Goal: Task Accomplishment & Management: Manage account settings

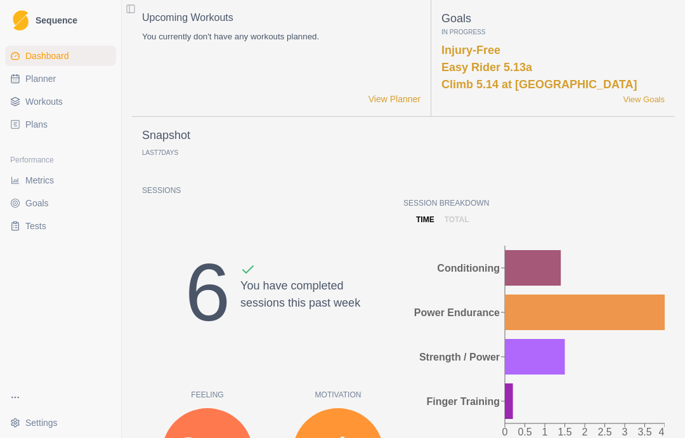
click at [51, 173] on link "Metrics" at bounding box center [60, 180] width 111 height 20
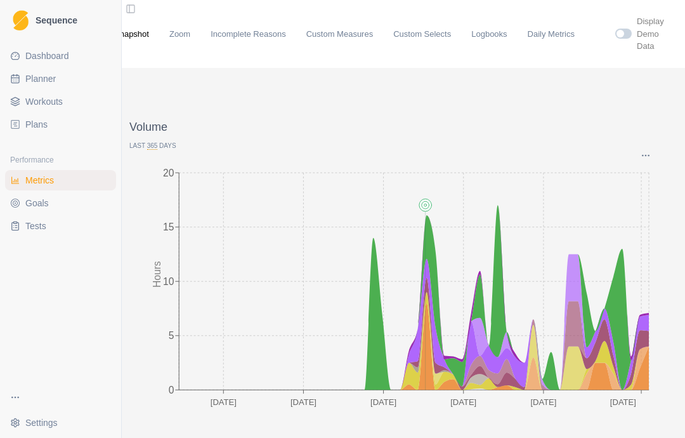
scroll to position [51, 32]
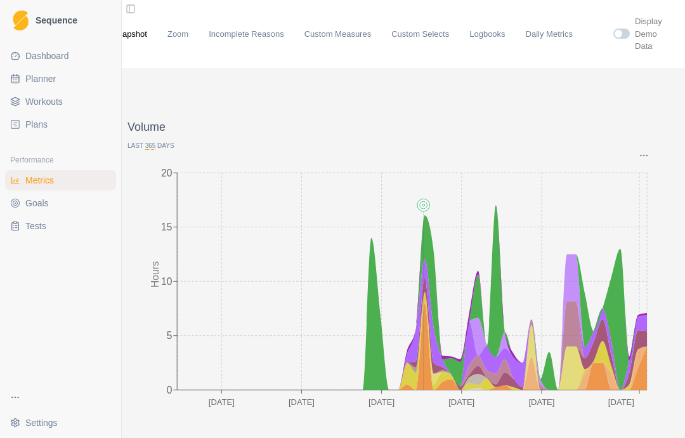
click at [644, 141] on p "Last 365 Days" at bounding box center [394, 146] width 532 height 10
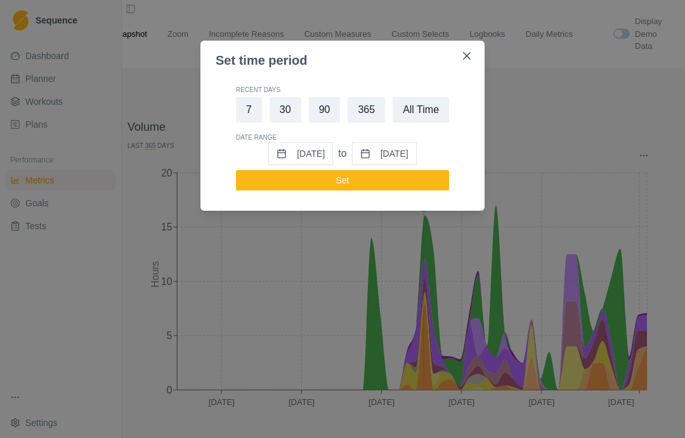
click at [278, 104] on button "30" at bounding box center [286, 109] width 32 height 25
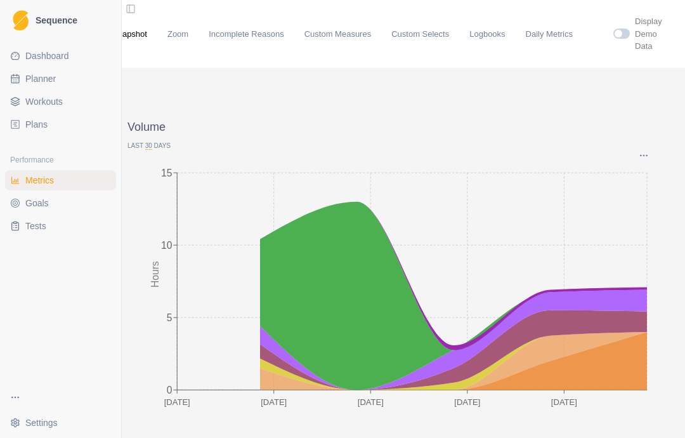
click at [600, 332] on icon at bounding box center [453, 361] width 387 height 58
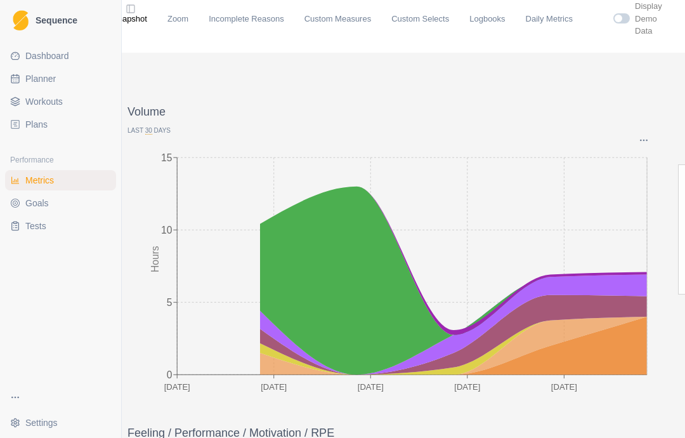
scroll to position [25, 0]
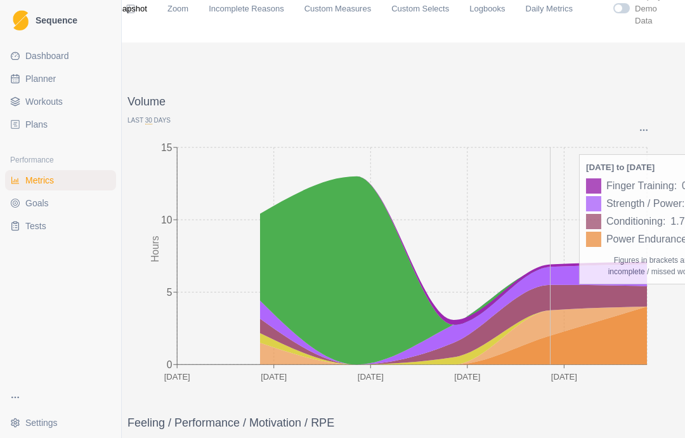
click at [511, 284] on icon at bounding box center [453, 323] width 387 height 79
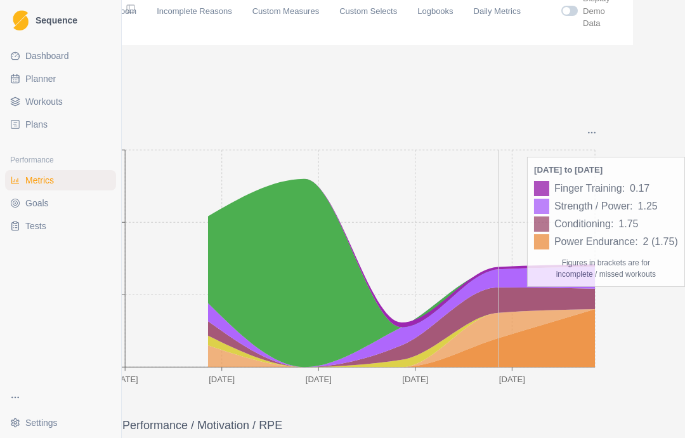
scroll to position [23, 0]
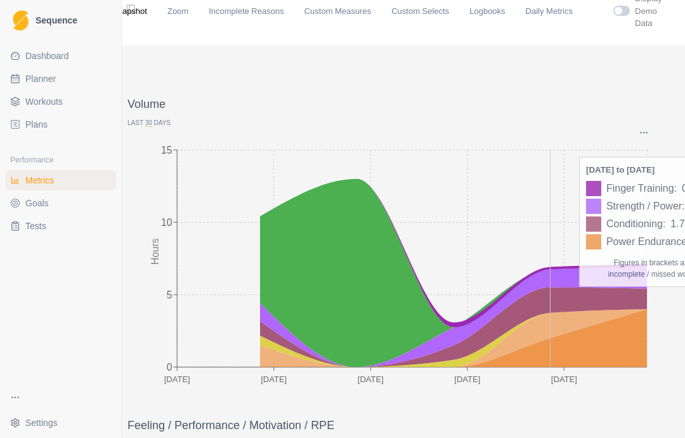
click at [506, 118] on p "Last 30 Days" at bounding box center [394, 123] width 532 height 10
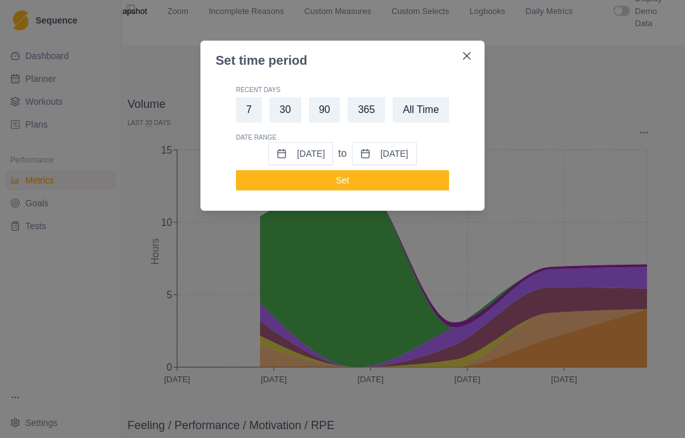
click at [460, 57] on button "Close" at bounding box center [467, 56] width 20 height 20
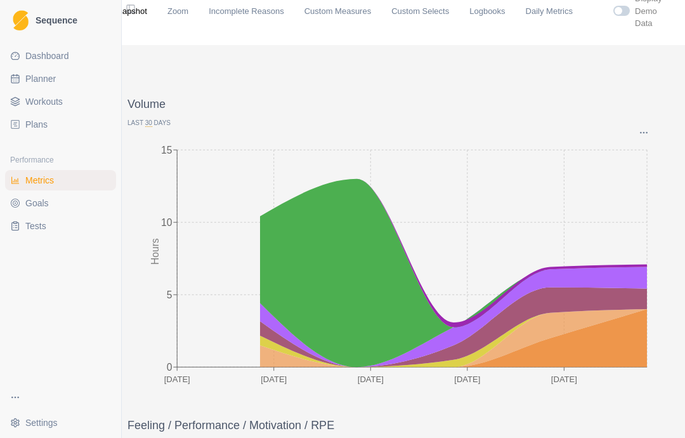
click at [644, 128] on icon "Options" at bounding box center [644, 133] width 10 height 10
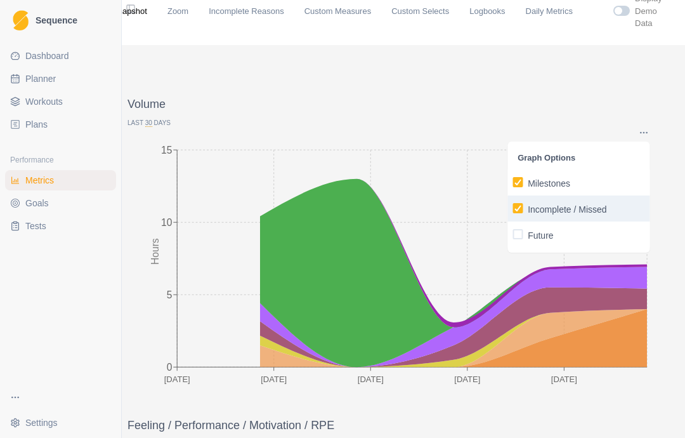
click at [595, 203] on p "Incomplete / Missed" at bounding box center [567, 209] width 79 height 13
click at [513, 208] on input "Incomplete / Missed" at bounding box center [512, 208] width 1 height 1
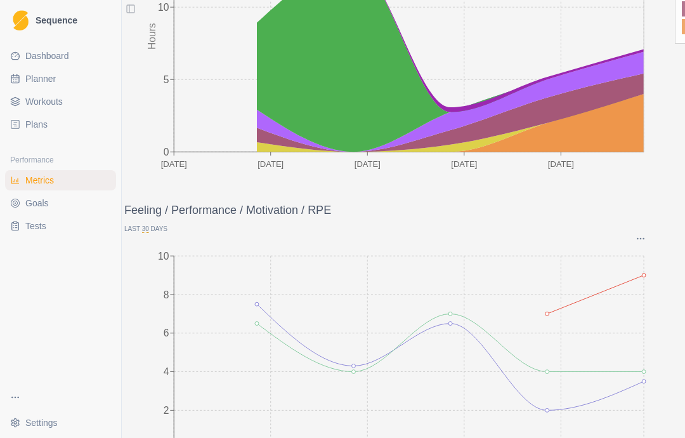
scroll to position [241, 3]
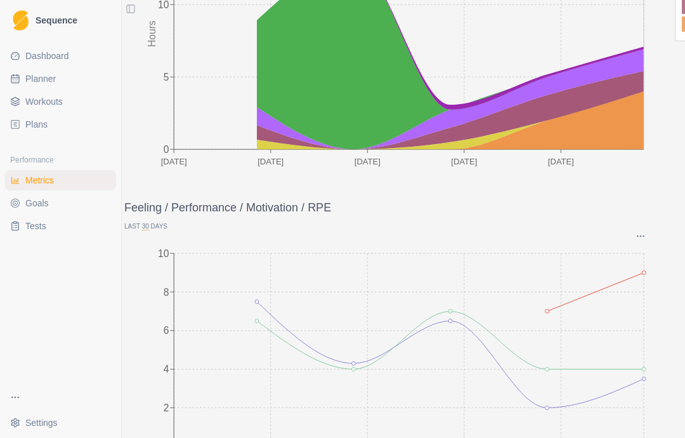
click at [644, 231] on icon "Options" at bounding box center [641, 236] width 10 height 10
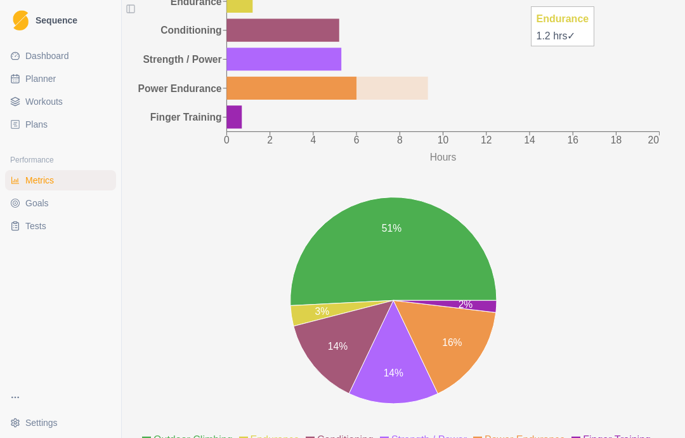
scroll to position [1321, 0]
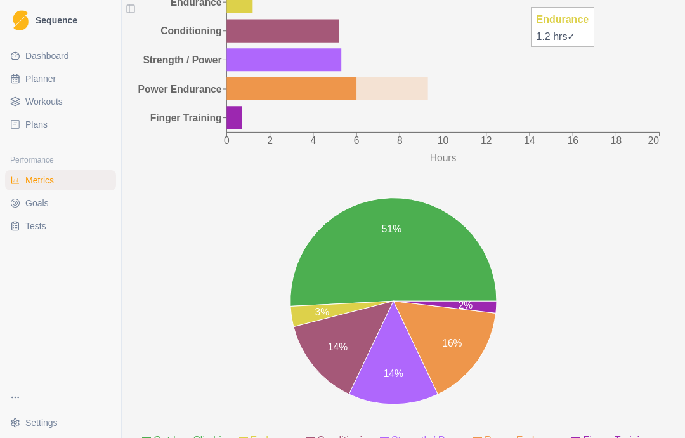
click at [43, 204] on span "Goals" at bounding box center [36, 203] width 23 height 13
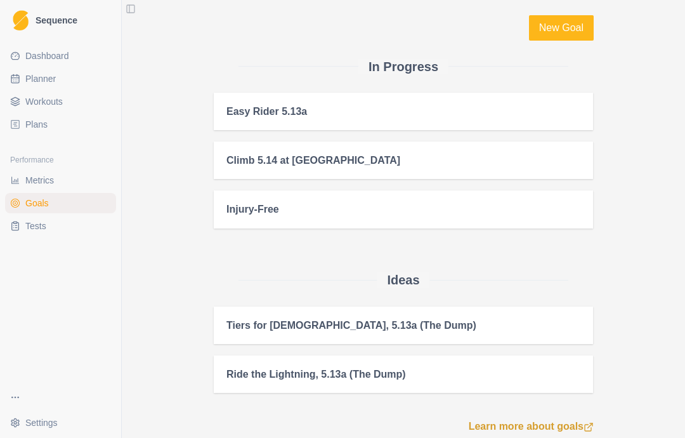
click at [56, 172] on link "Metrics" at bounding box center [60, 180] width 111 height 20
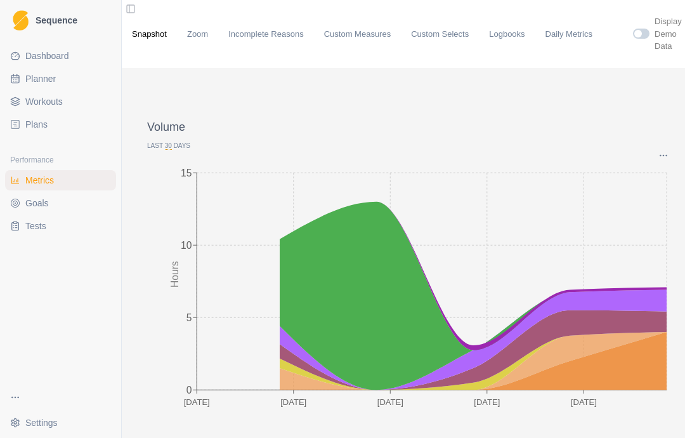
click at [518, 29] on link "Logbooks" at bounding box center [507, 34] width 36 height 13
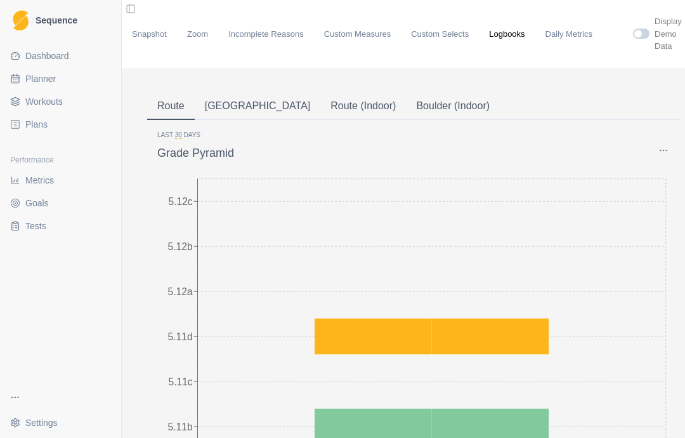
click at [406, 95] on button "Boulder (Indoor)" at bounding box center [453, 106] width 94 height 27
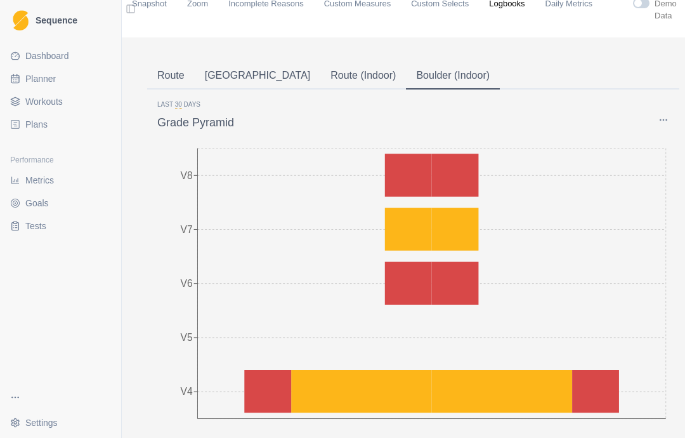
scroll to position [44, 0]
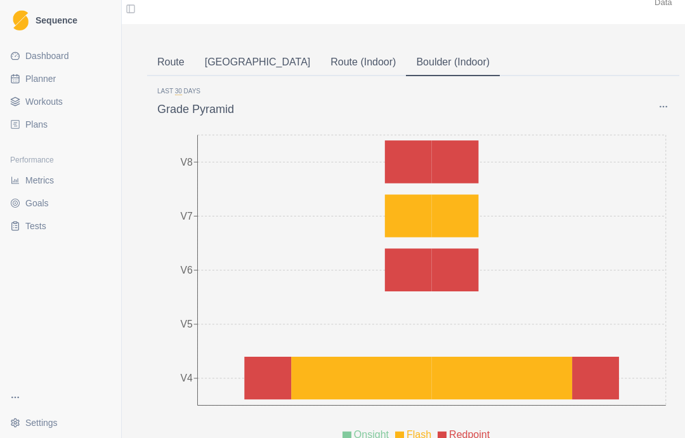
click at [669, 103] on icon "Options" at bounding box center [664, 107] width 10 height 10
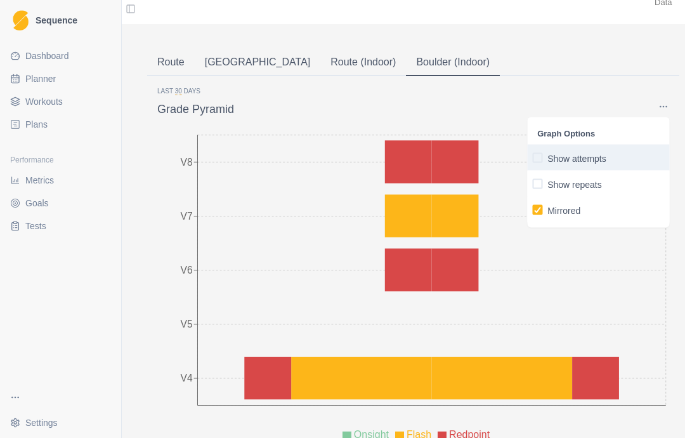
click at [607, 156] on p "Show attempts" at bounding box center [577, 158] width 59 height 13
click at [532, 157] on input "Show attempts" at bounding box center [532, 157] width 1 height 1
checkbox input "true"
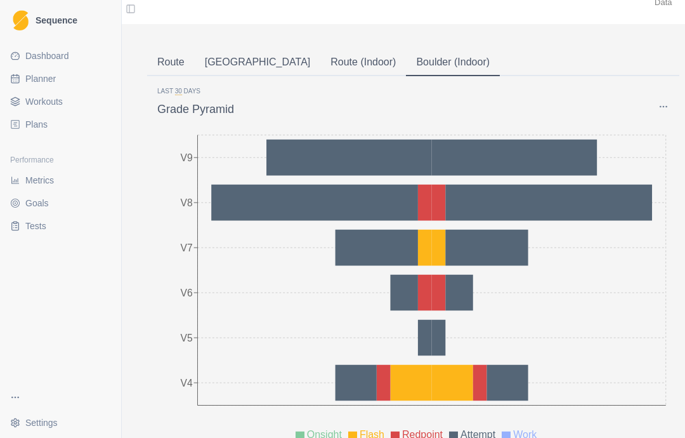
click at [226, 50] on button "[GEOGRAPHIC_DATA]" at bounding box center [258, 63] width 126 height 27
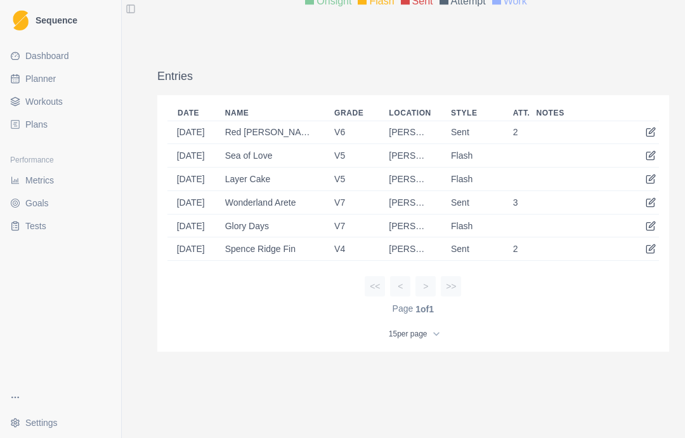
scroll to position [477, 0]
click at [656, 175] on icon at bounding box center [651, 180] width 10 height 10
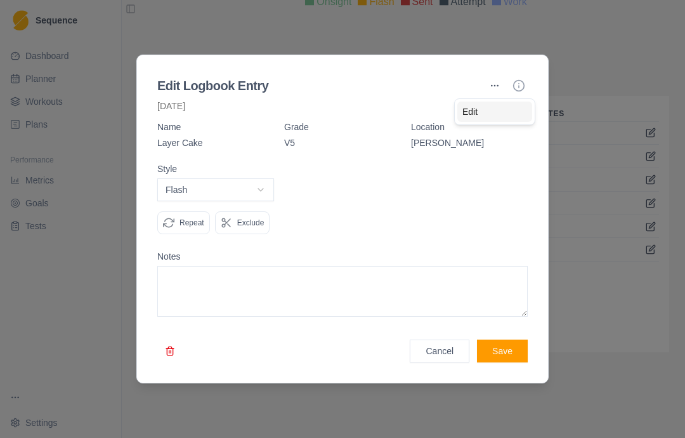
click at [483, 106] on div "Edit" at bounding box center [495, 112] width 75 height 20
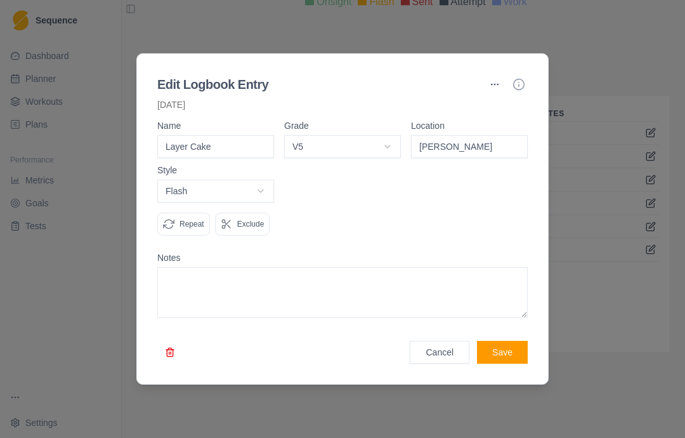
click at [230, 147] on input "Layer Cake" at bounding box center [215, 146] width 117 height 23
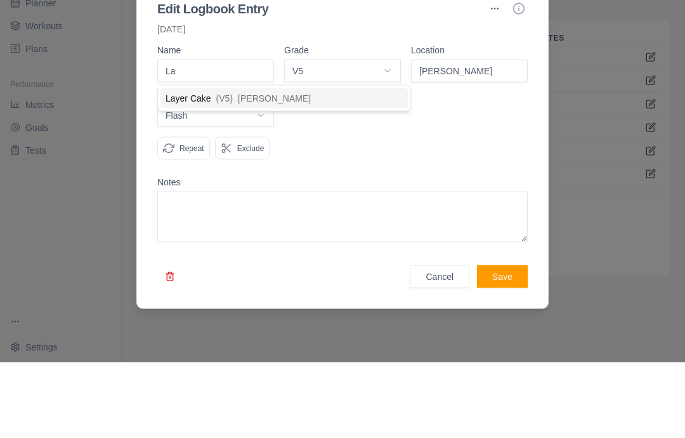
type input "L"
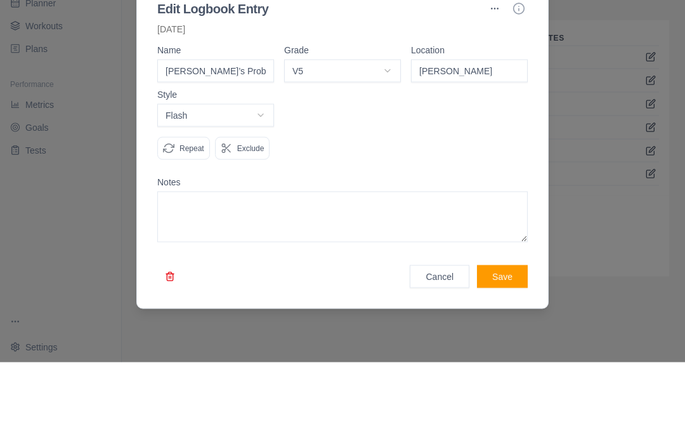
type input "[PERSON_NAME]’s Problem"
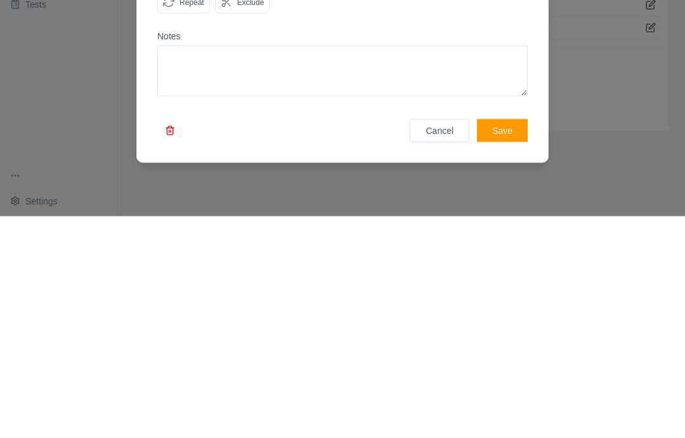
click at [497, 341] on button "Save" at bounding box center [502, 352] width 51 height 23
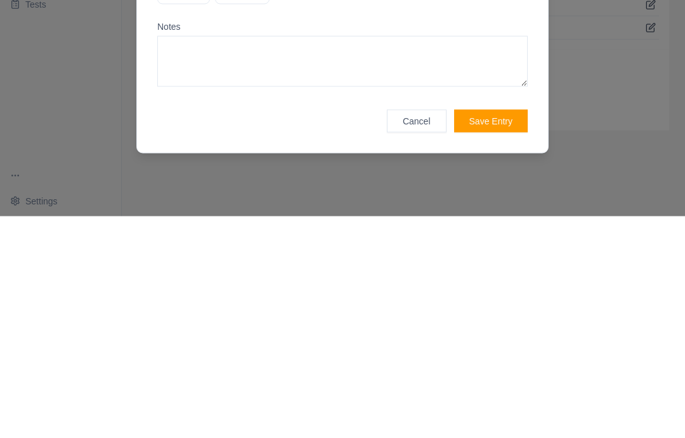
scroll to position [51, 0]
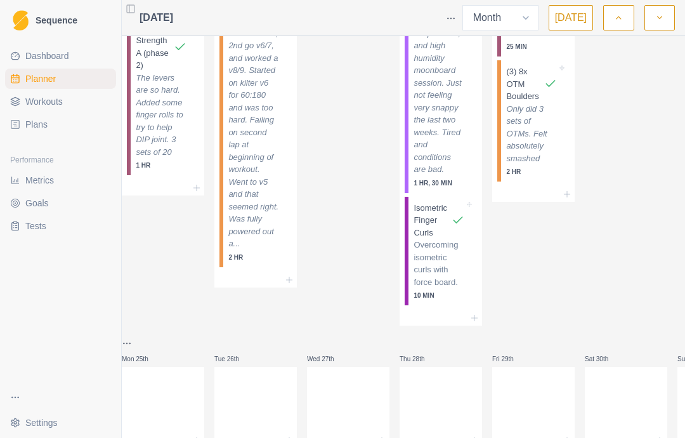
scroll to position [1022, 0]
click at [526, 13] on select "Week Month" at bounding box center [501, 17] width 76 height 25
select select "week"
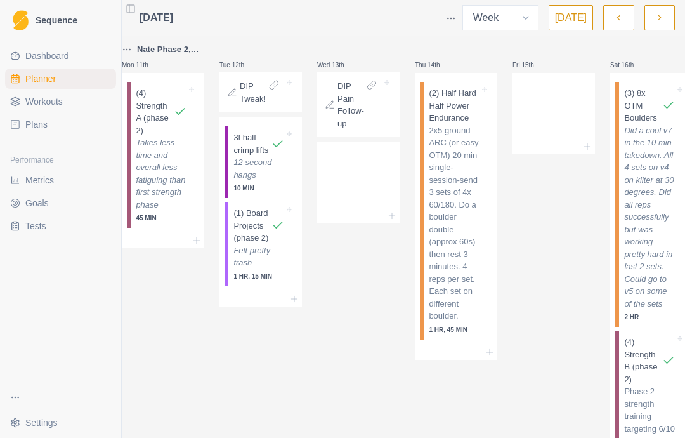
scroll to position [0, 0]
click at [274, 180] on p "12 second hangs" at bounding box center [259, 168] width 51 height 25
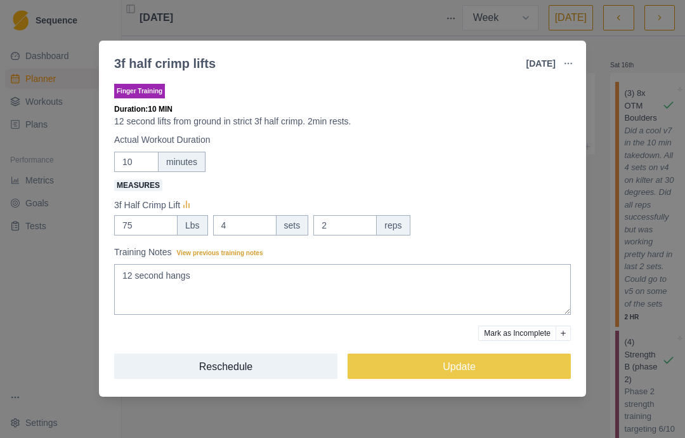
click at [56, 150] on div "3f half crimp lifts 12 Aug 2025 Link To Goal View Workout Metrics Edit Original…" at bounding box center [342, 219] width 685 height 438
